Goal: Use online tool/utility: Utilize a website feature to perform a specific function

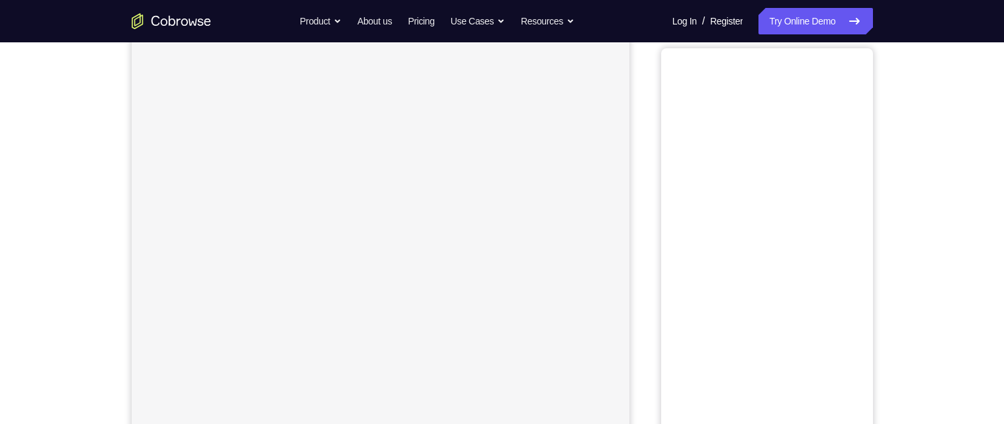
scroll to position [19, 0]
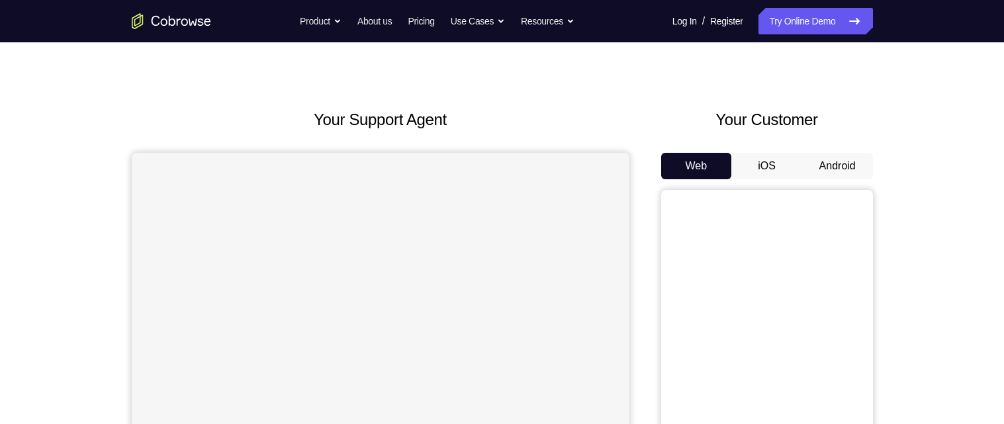
click at [833, 161] on button "Android" at bounding box center [837, 166] width 71 height 26
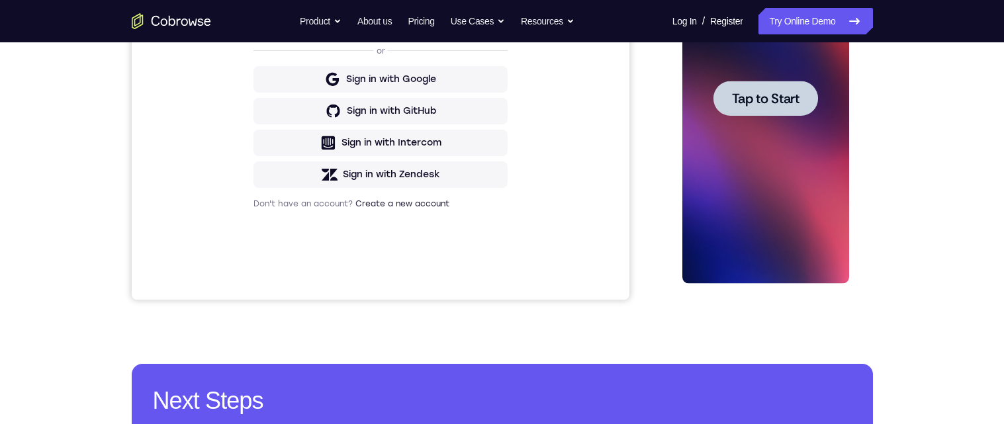
scroll to position [0, 0]
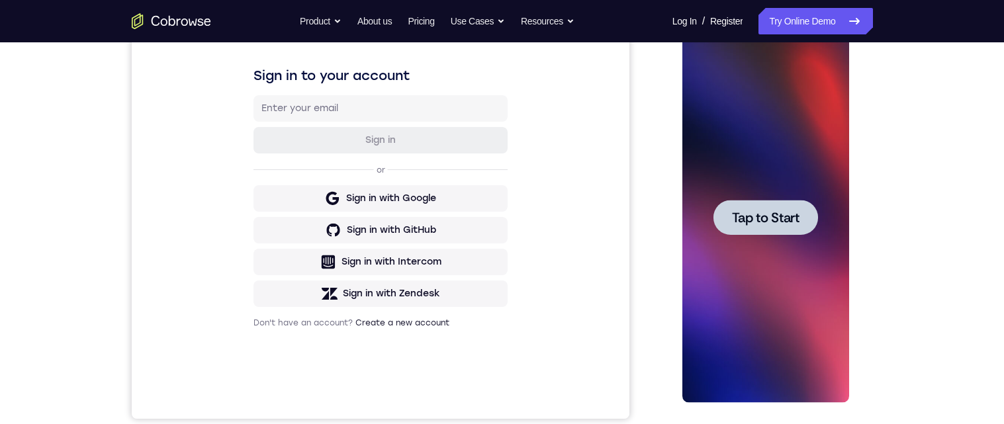
click at [779, 230] on div at bounding box center [765, 217] width 105 height 35
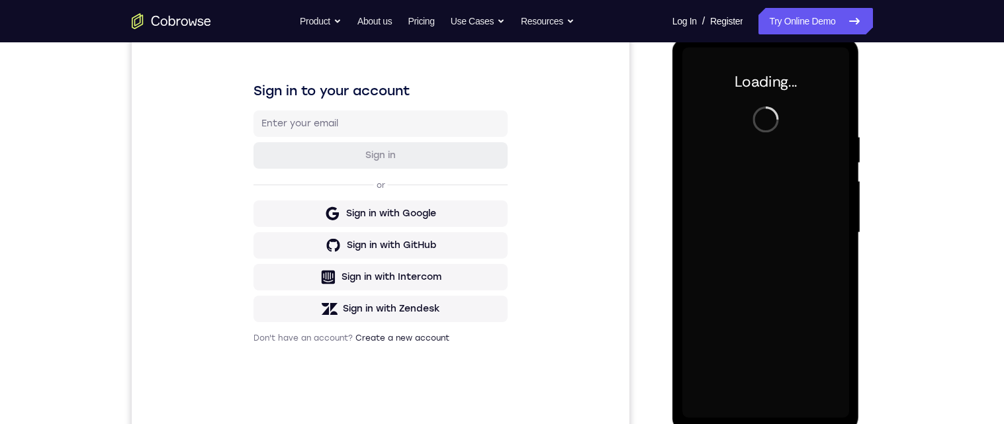
scroll to position [183, 0]
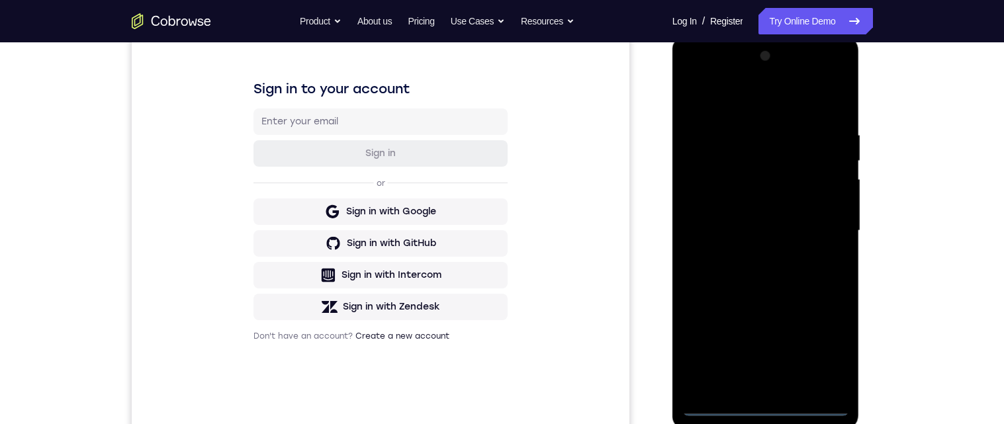
click at [931, 340] on div "Your Support Agent Your Customer Web iOS Android Next Steps We’d be happy to gi…" at bounding box center [502, 295] width 1004 height 873
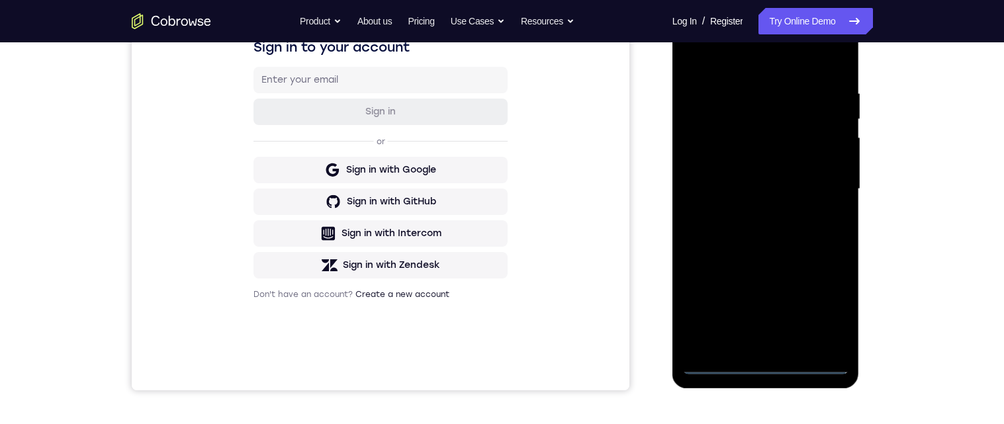
scroll to position [226, 0]
click at [767, 362] on div at bounding box center [765, 188] width 167 height 370
click at [828, 308] on div at bounding box center [765, 188] width 167 height 370
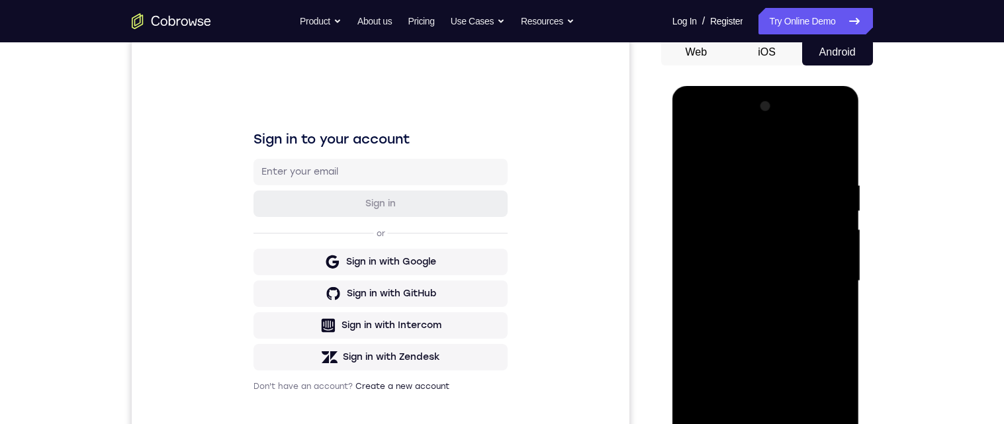
click at [702, 130] on div at bounding box center [765, 281] width 167 height 370
click at [816, 285] on div at bounding box center [765, 281] width 167 height 370
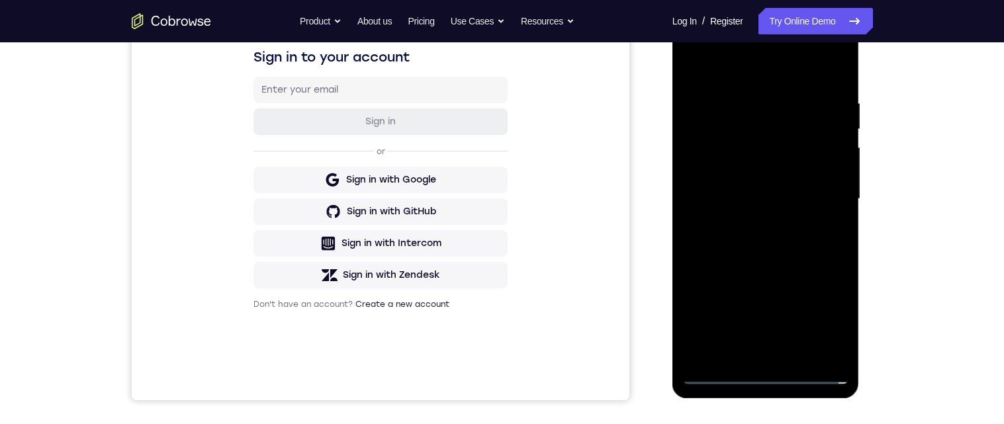
scroll to position [227, 0]
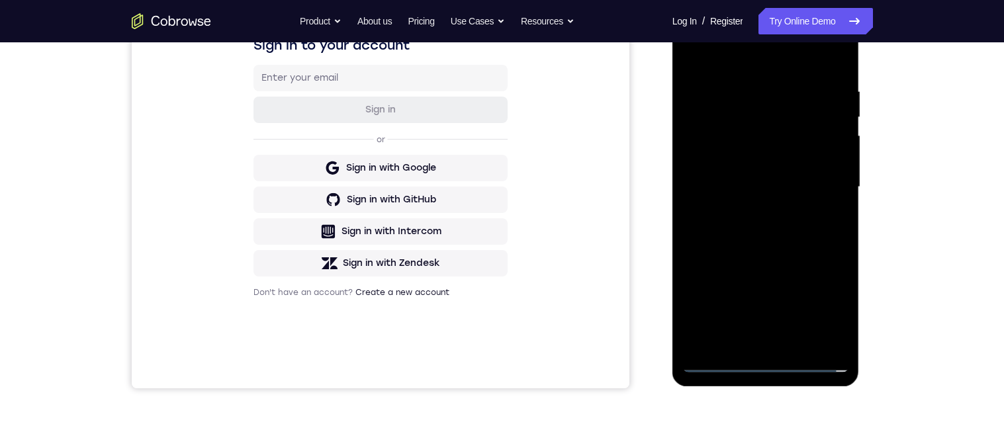
click at [748, 346] on div at bounding box center [765, 187] width 167 height 370
click at [753, 178] on div at bounding box center [765, 187] width 167 height 370
click at [769, 161] on div at bounding box center [765, 187] width 167 height 370
click at [790, 187] on div at bounding box center [765, 187] width 167 height 370
click at [765, 237] on div at bounding box center [765, 187] width 167 height 370
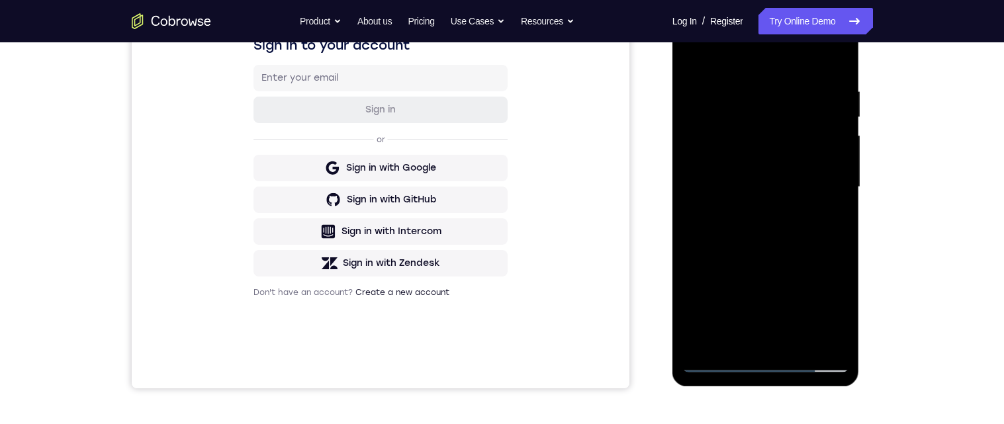
click at [750, 205] on div at bounding box center [765, 187] width 167 height 370
click at [832, 165] on div at bounding box center [765, 187] width 167 height 370
click at [836, 160] on div at bounding box center [765, 187] width 167 height 370
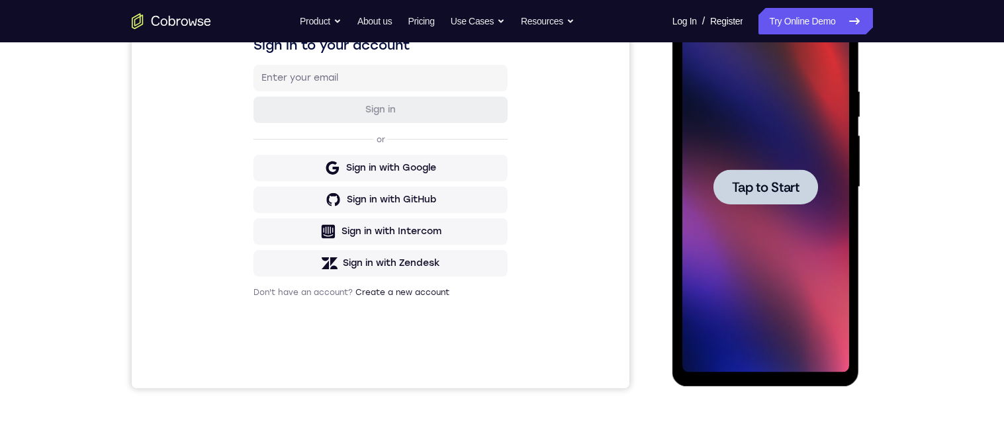
click at [802, 187] on div at bounding box center [765, 186] width 105 height 35
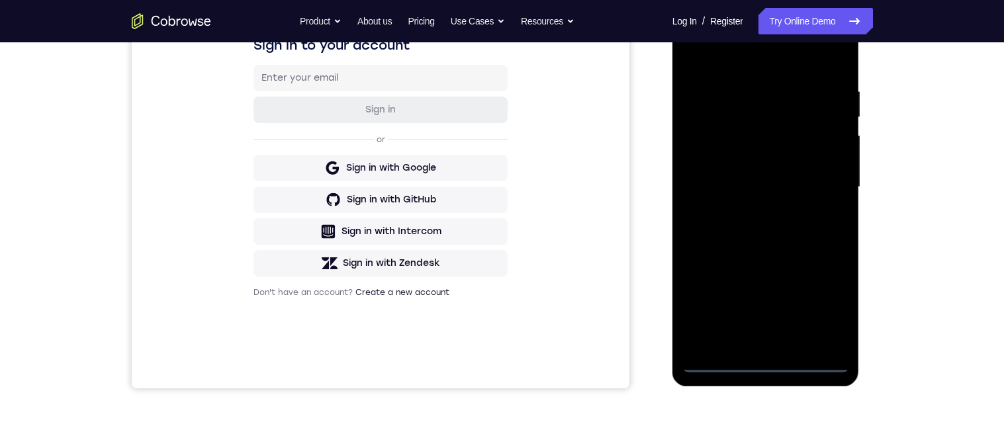
scroll to position [200, 0]
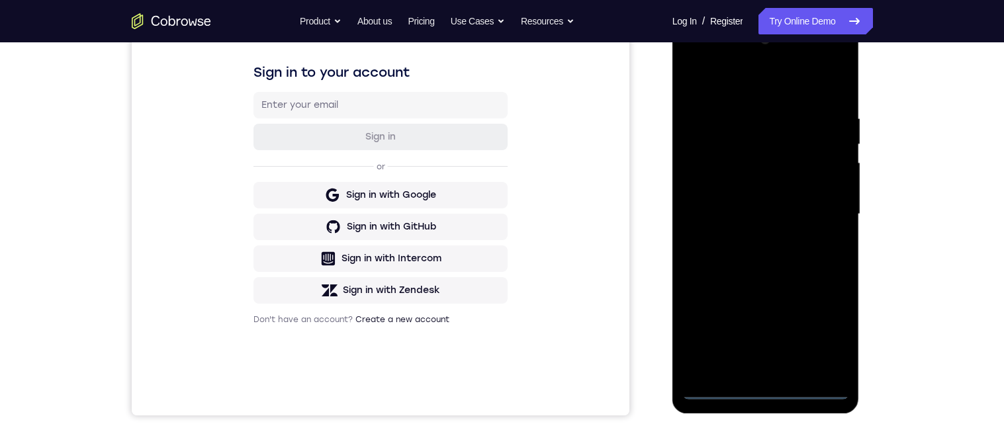
click at [763, 388] on div at bounding box center [765, 214] width 167 height 370
click at [822, 325] on div at bounding box center [765, 214] width 167 height 370
click at [781, 87] on div at bounding box center [765, 214] width 167 height 370
click at [826, 210] on div at bounding box center [765, 214] width 167 height 370
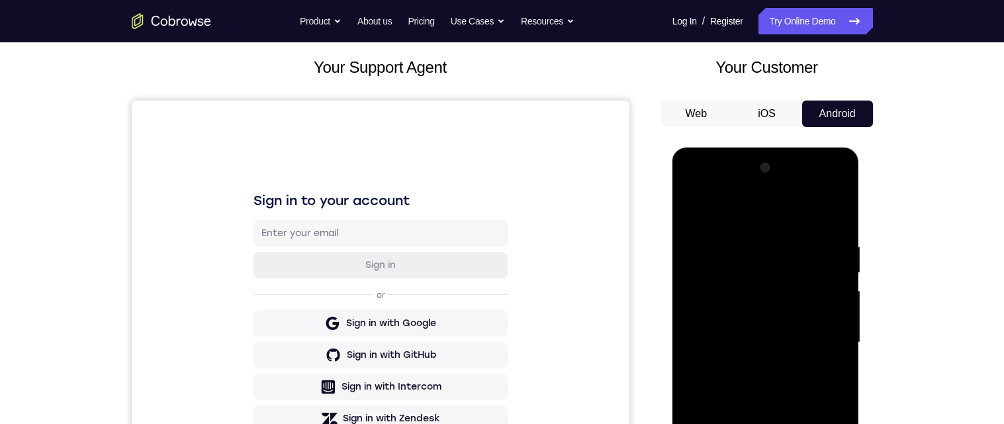
scroll to position [191, 0]
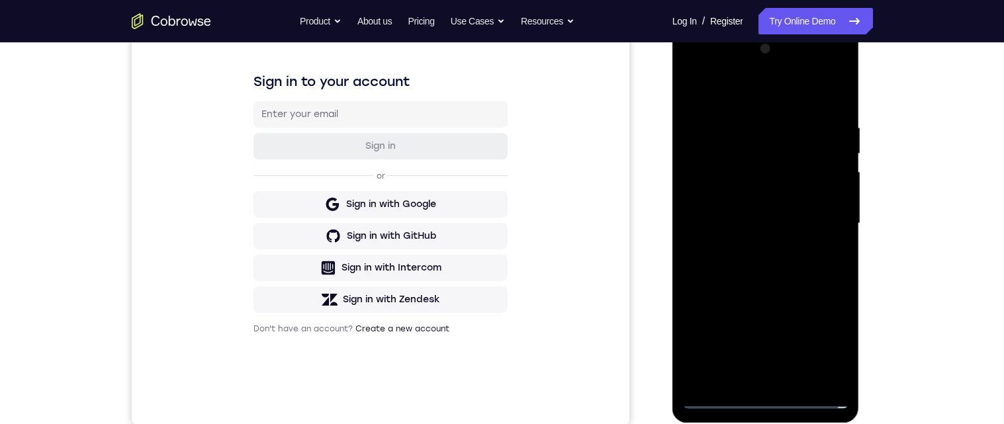
click at [750, 249] on div at bounding box center [765, 223] width 167 height 370
click at [818, 212] on div at bounding box center [765, 223] width 167 height 370
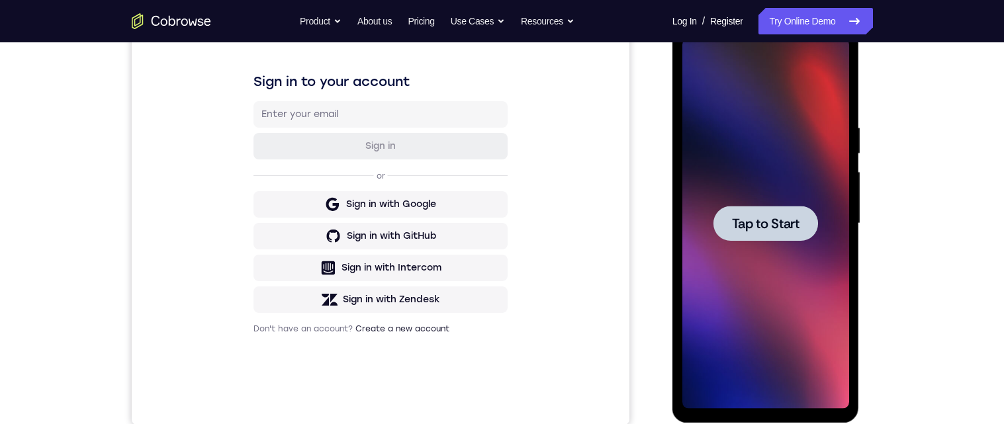
click at [802, 224] on div at bounding box center [765, 223] width 105 height 35
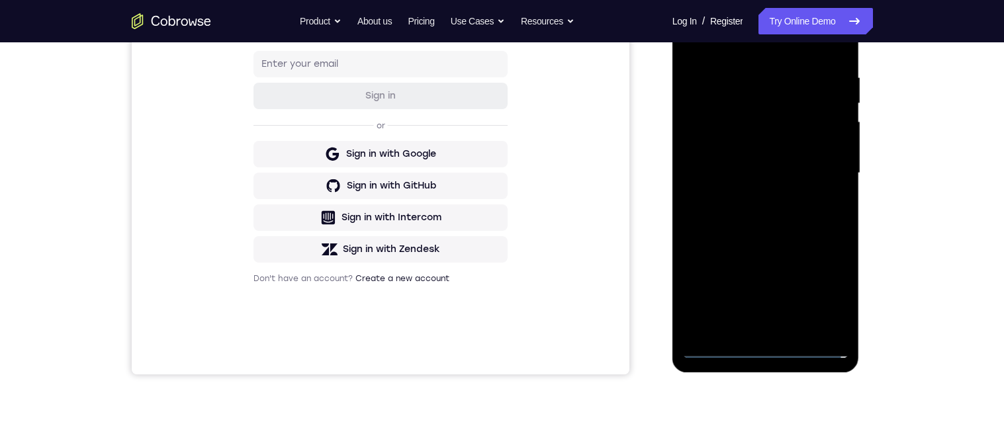
scroll to position [242, 0]
click at [769, 346] on div at bounding box center [765, 172] width 167 height 370
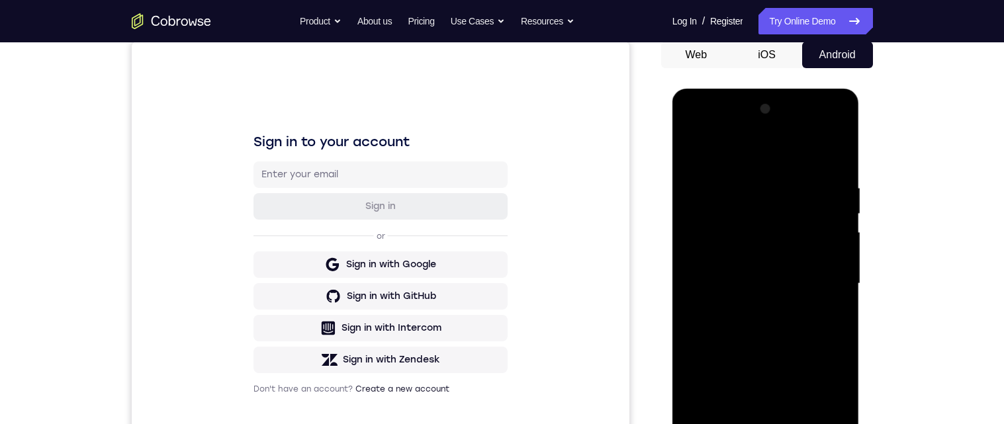
scroll to position [132, 0]
click at [695, 126] on div at bounding box center [765, 282] width 167 height 370
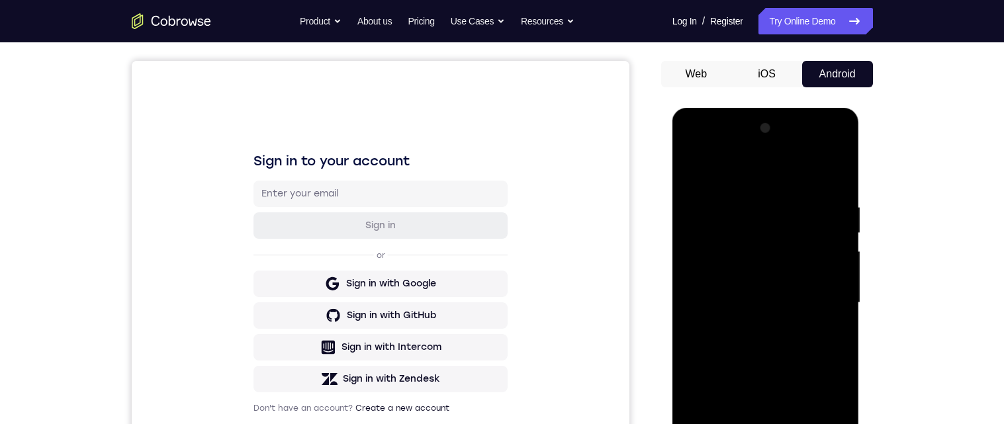
click at [689, 143] on div at bounding box center [765, 303] width 167 height 370
click at [692, 155] on div at bounding box center [765, 303] width 167 height 370
